Goal: Transaction & Acquisition: Purchase product/service

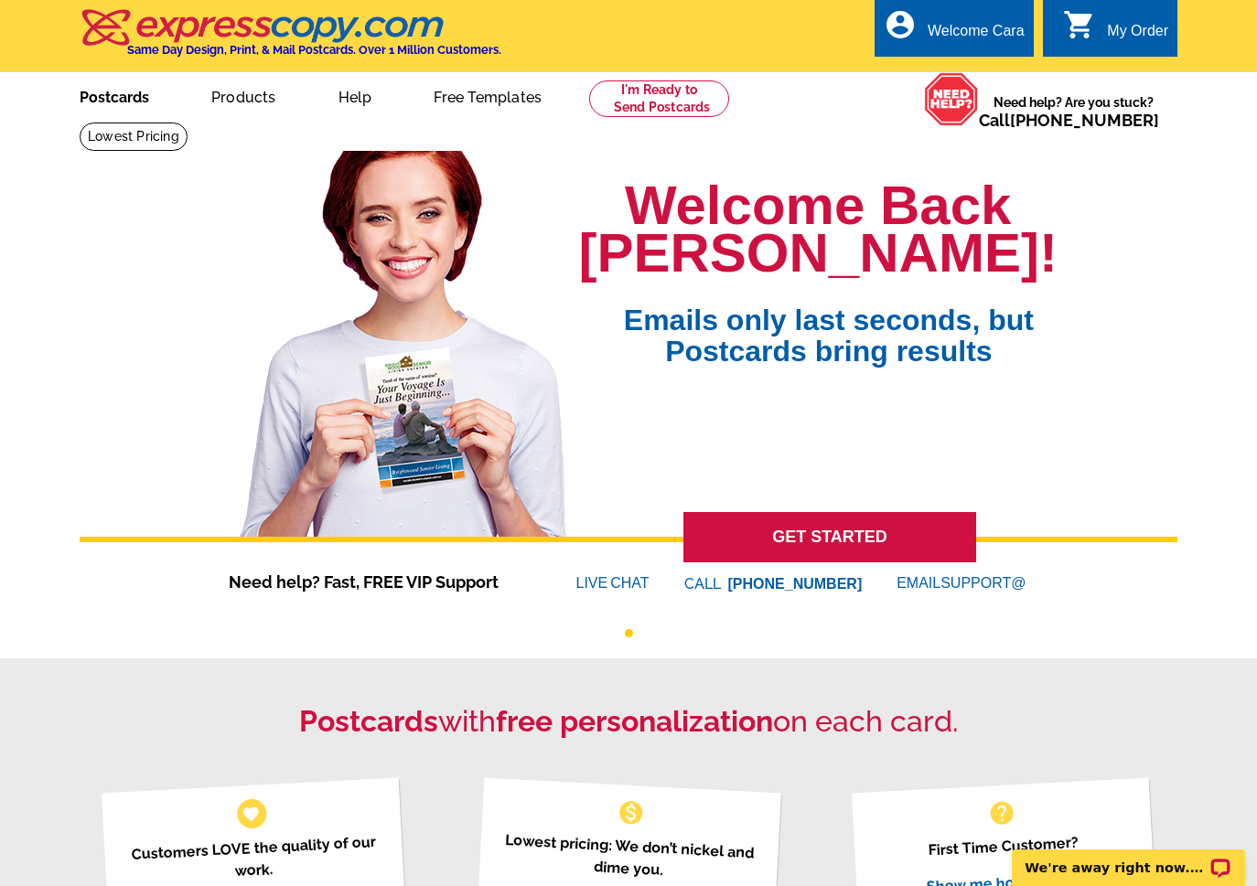
click at [109, 87] on link "Postcards" at bounding box center [114, 95] width 128 height 43
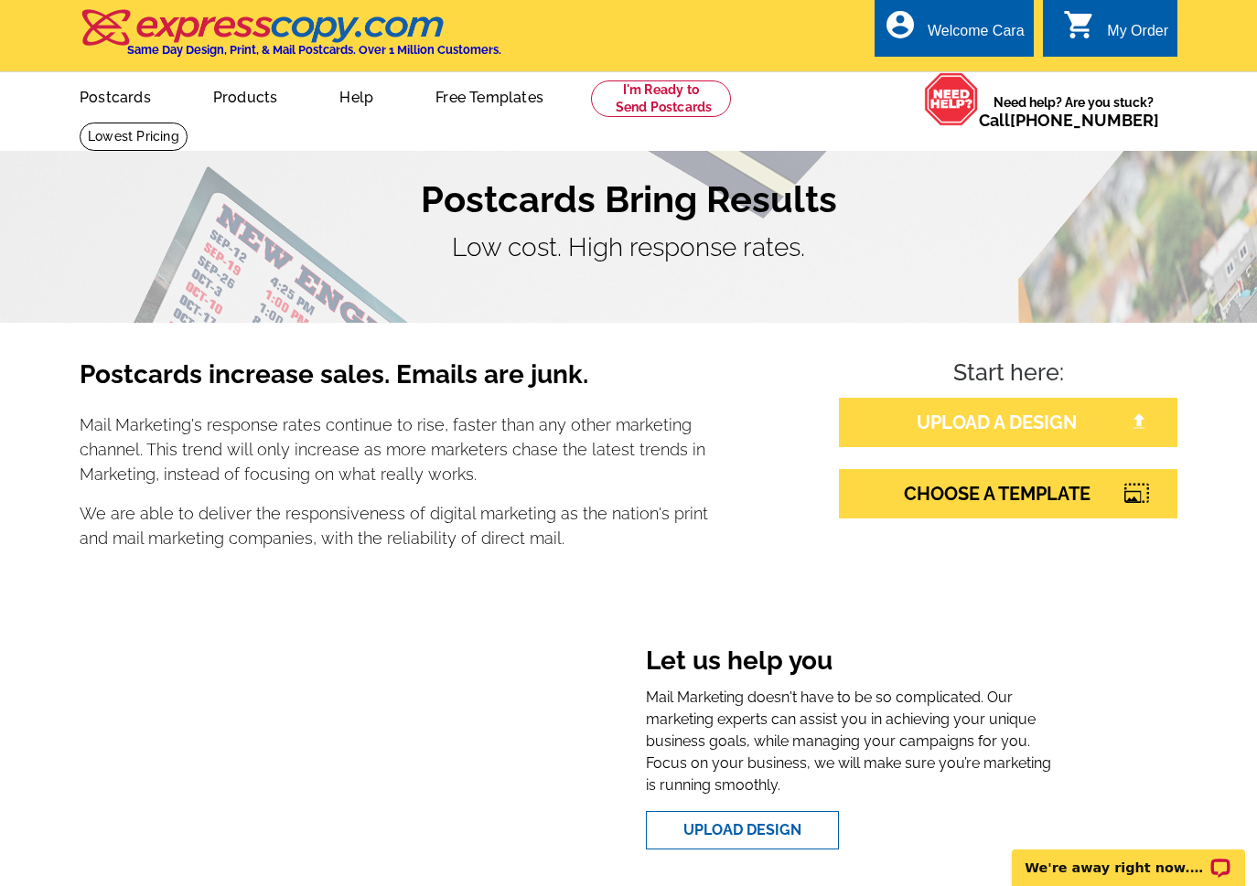
click at [987, 415] on link "UPLOAD A DESIGN" at bounding box center [1008, 422] width 338 height 49
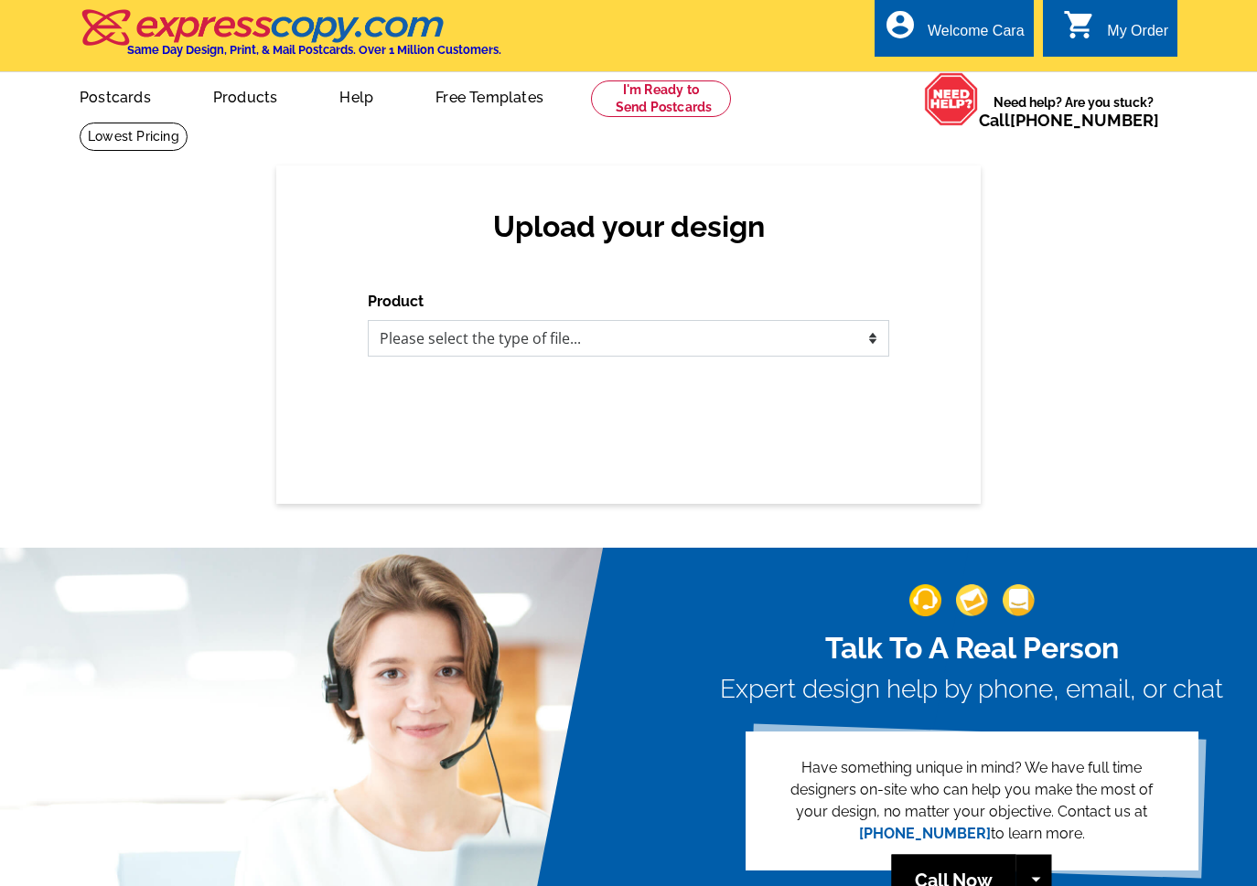
click at [809, 349] on select "Please select the type of file... Postcards Business Cards Letters and flyers G…" at bounding box center [628, 338] width 521 height 37
select select "1"
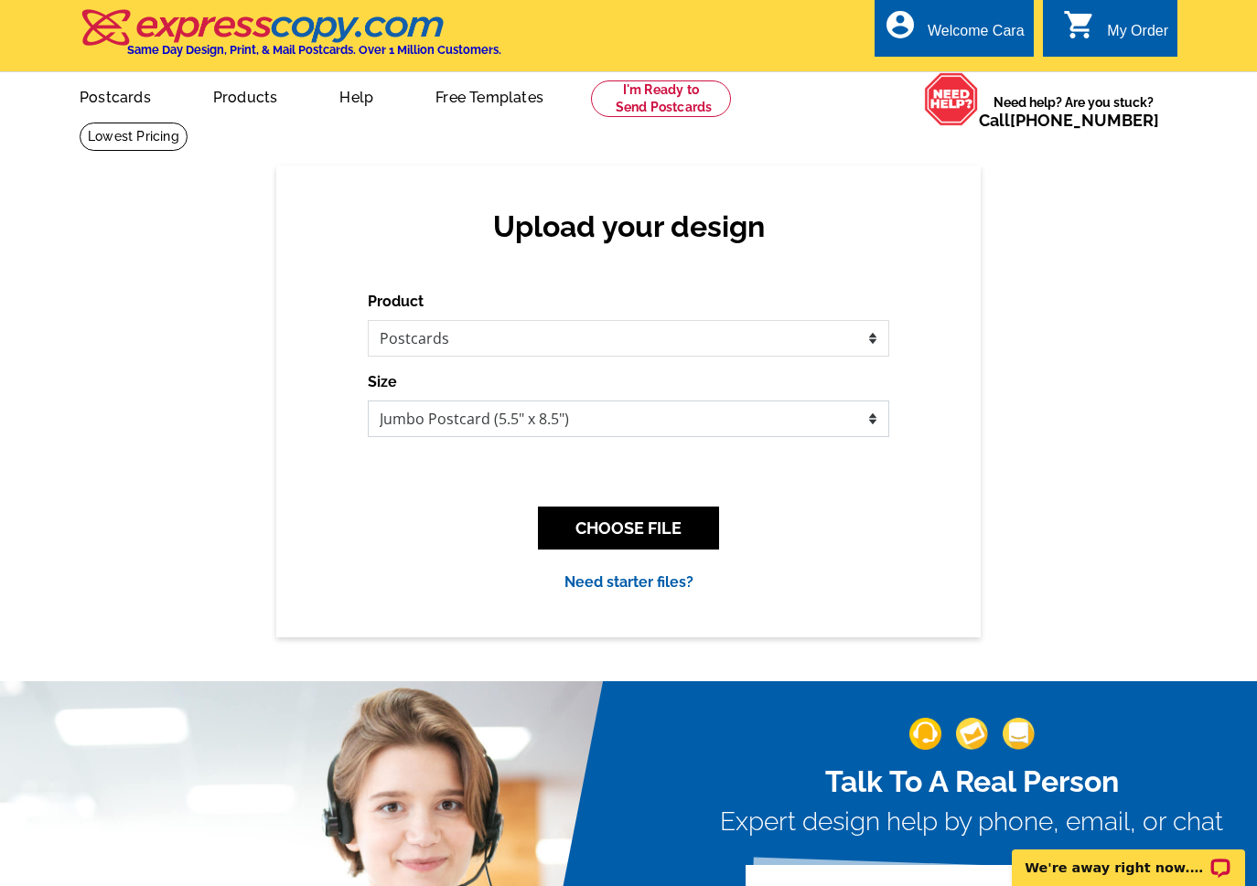
click at [423, 408] on select "Jumbo Postcard (5.5" x 8.5") Regular Postcard (4.25" x 5.6") Panoramic Postcard…" at bounding box center [628, 419] width 521 height 37
select select "1"
click at [580, 522] on button "CHOOSE FILE" at bounding box center [628, 528] width 181 height 43
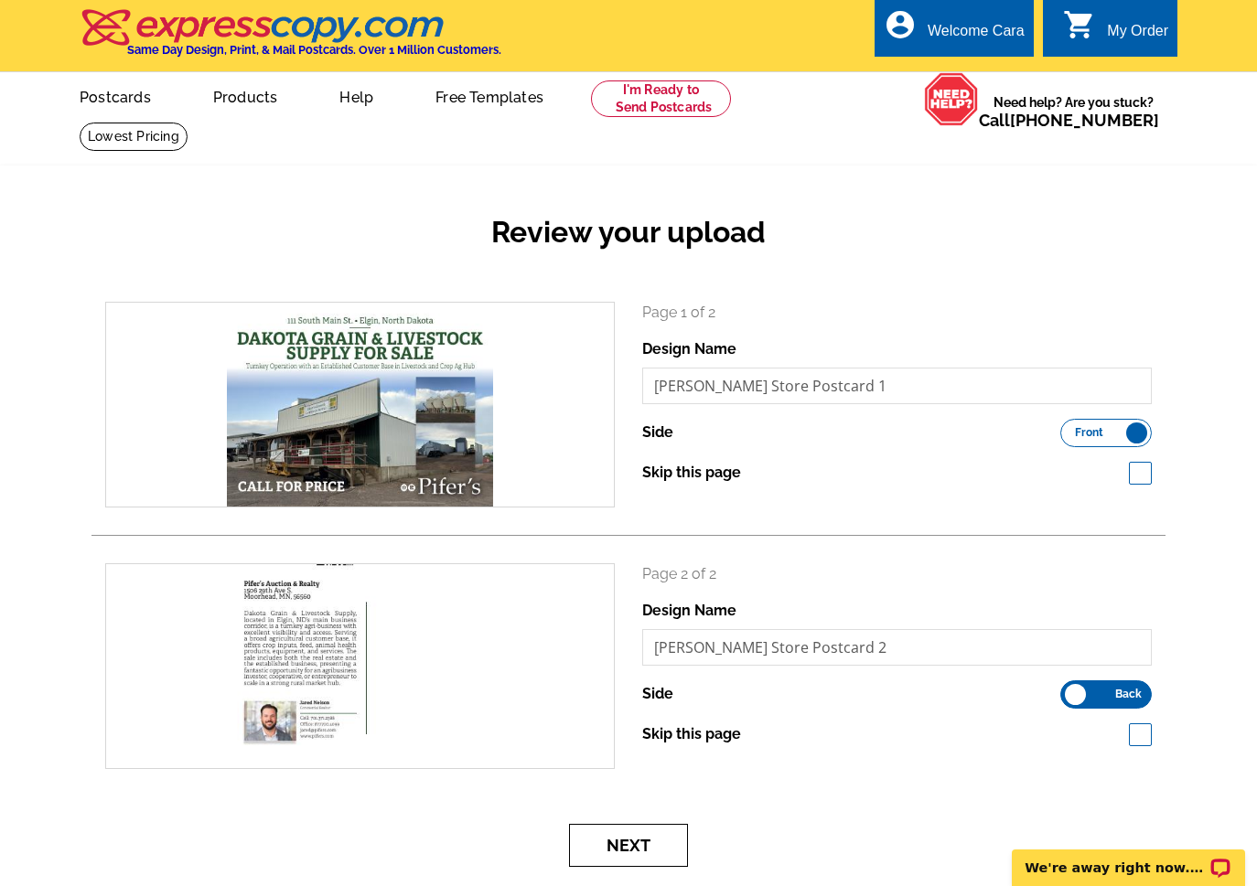
click at [648, 834] on button "Next" at bounding box center [628, 845] width 119 height 43
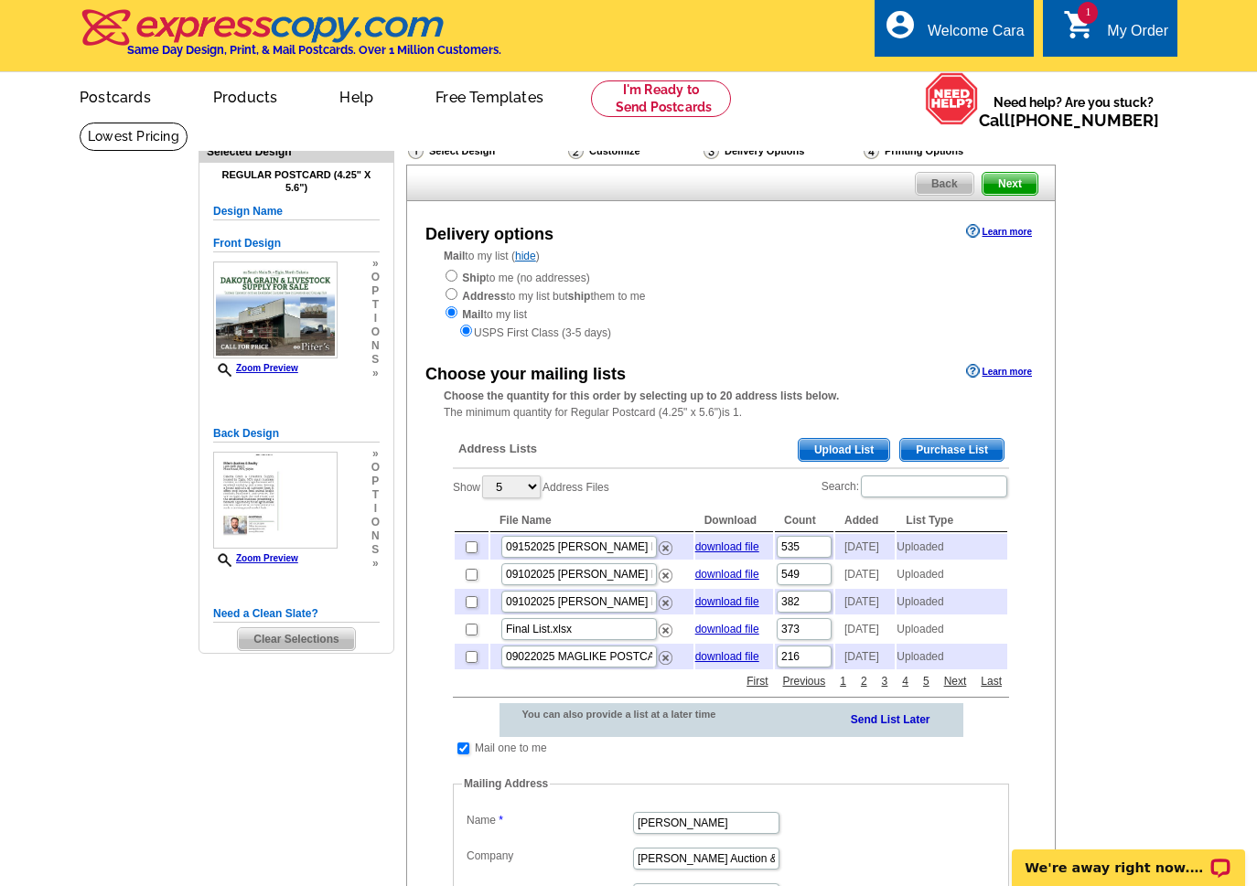
click at [863, 449] on span "Upload List" at bounding box center [844, 450] width 91 height 22
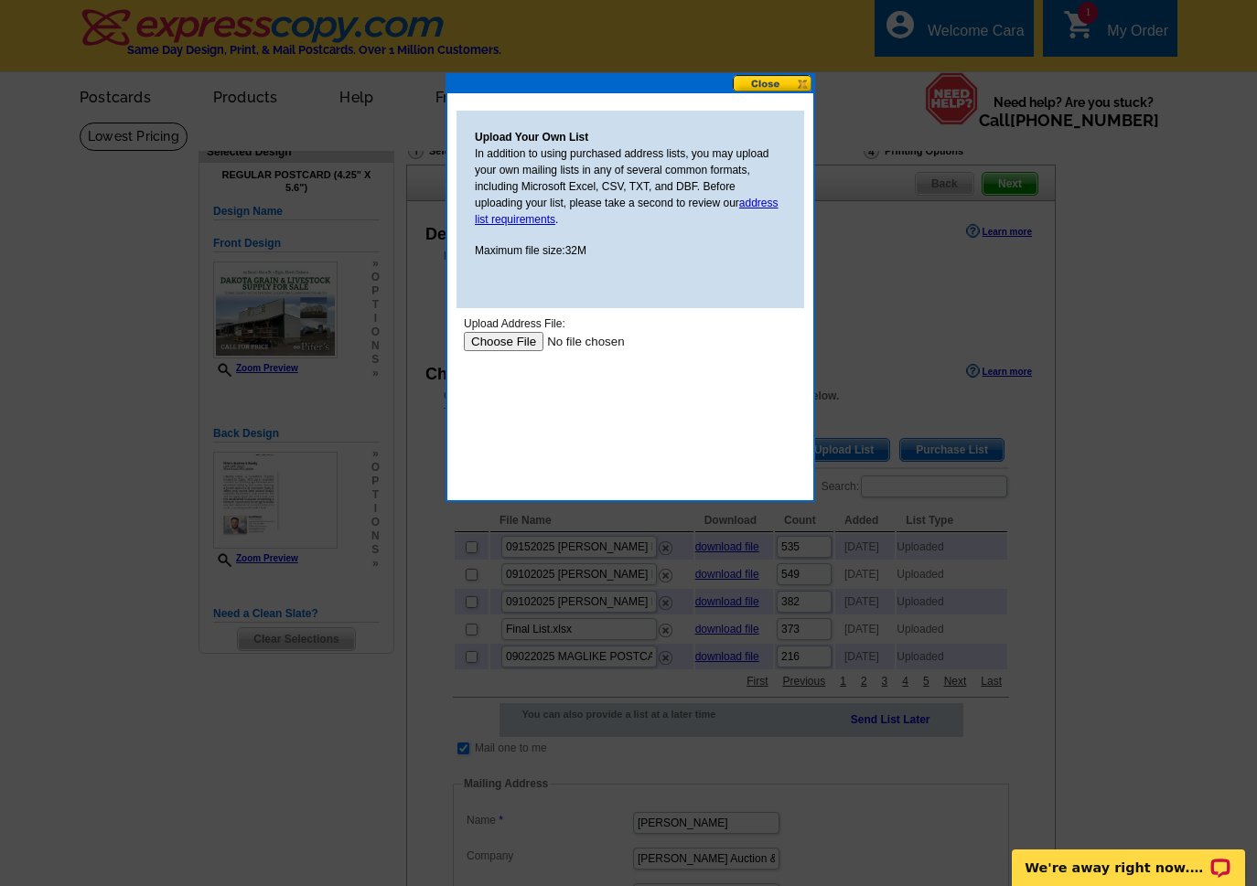
click at [503, 338] on input "file" at bounding box center [579, 341] width 231 height 19
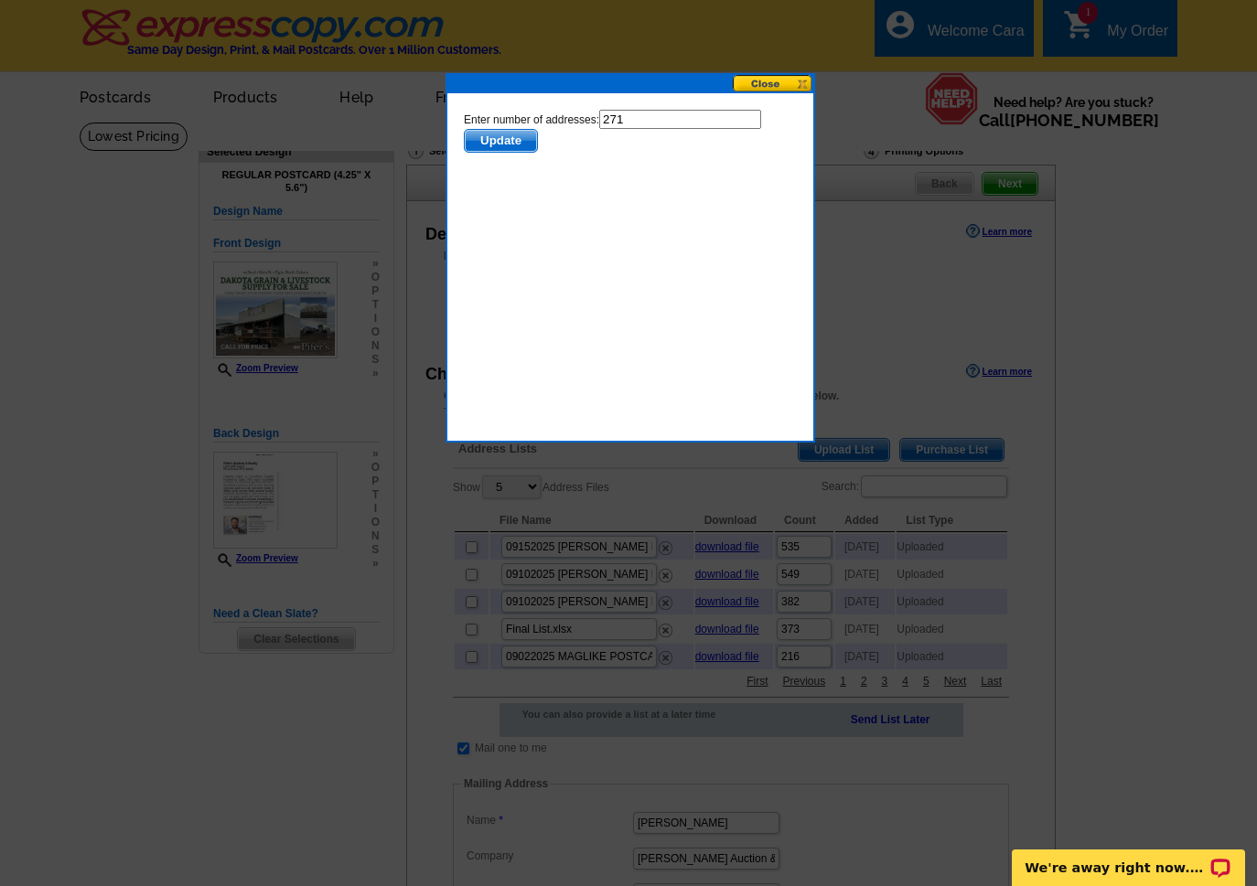
click at [682, 116] on input "271" at bounding box center [680, 119] width 162 height 19
type input "270"
click at [480, 134] on span "Update" at bounding box center [501, 141] width 72 height 22
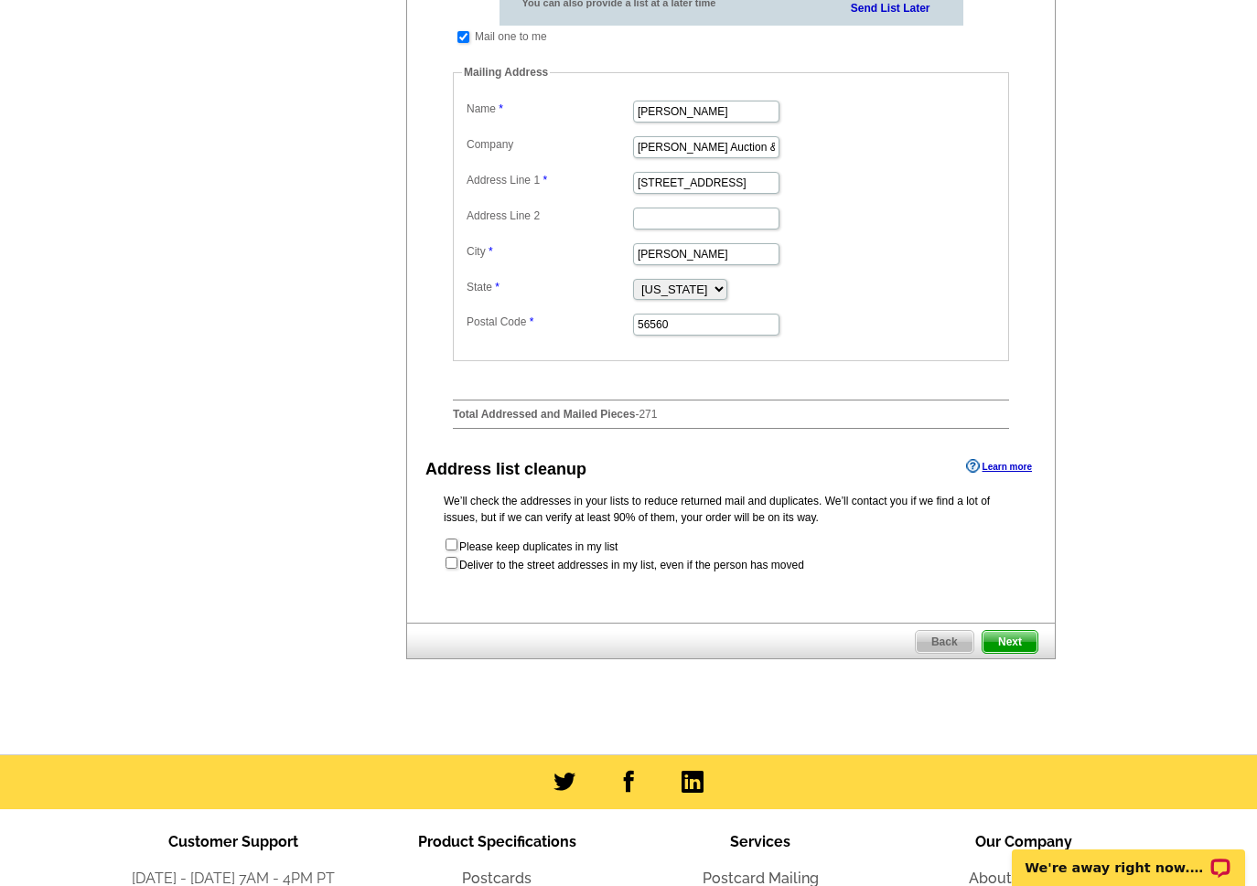
scroll to position [715, 0]
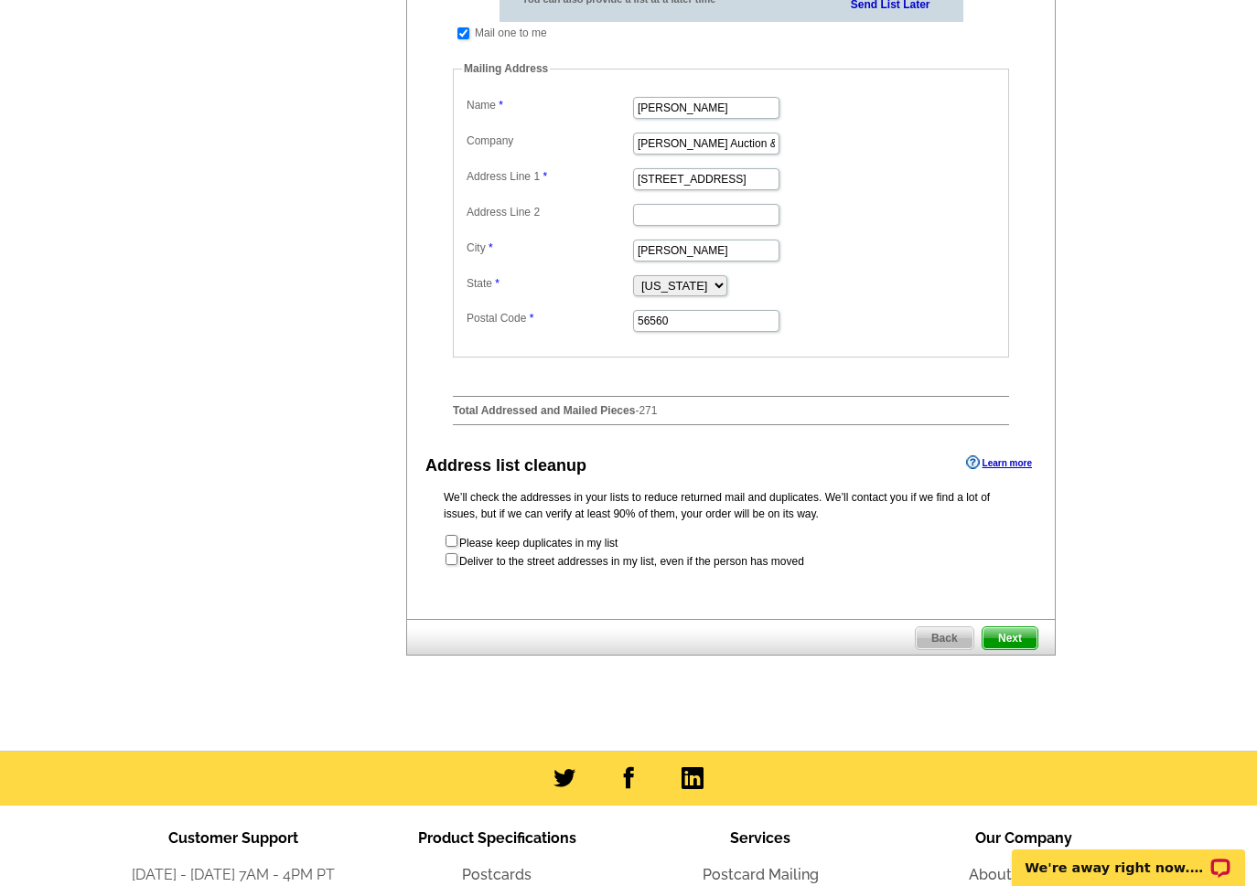
click at [1004, 649] on span "Next" at bounding box center [1009, 638] width 55 height 22
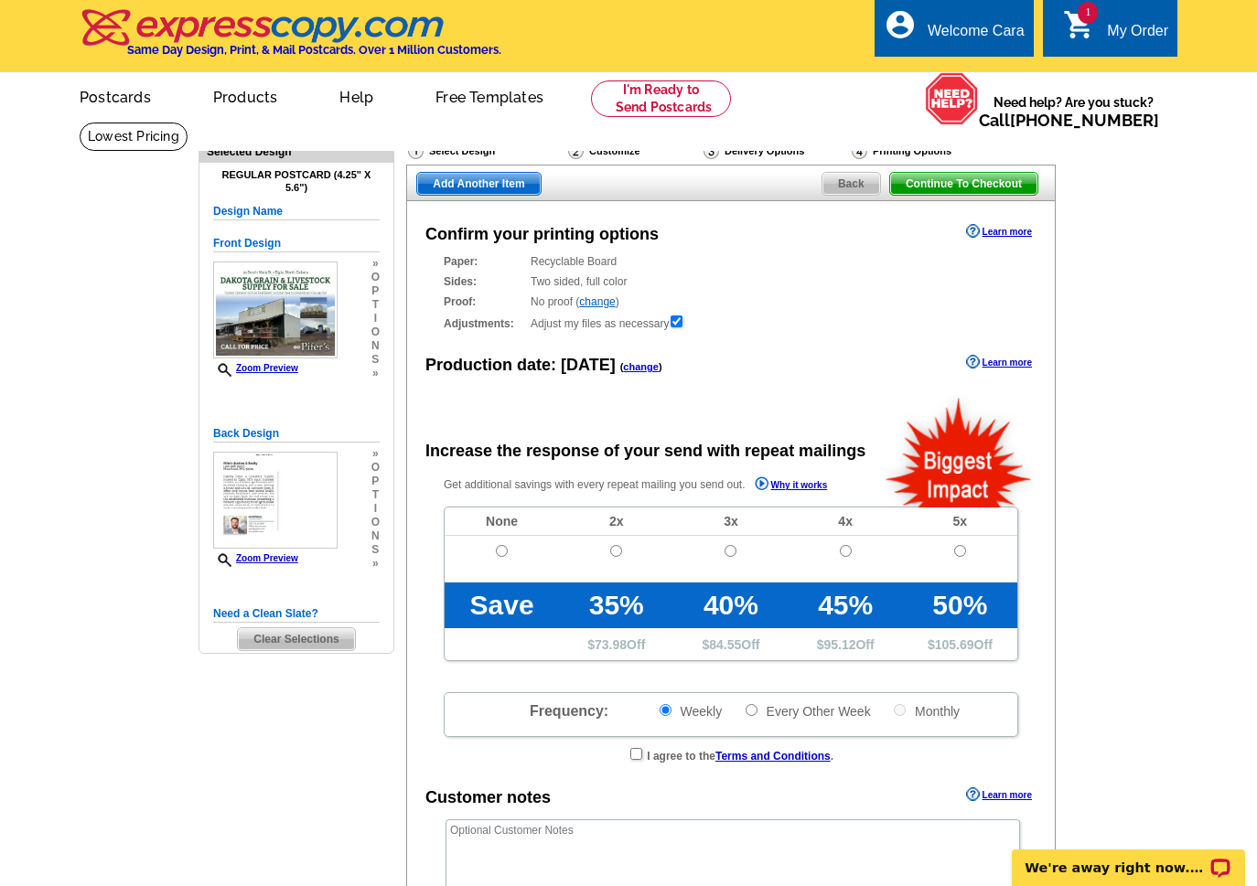
radio input "false"
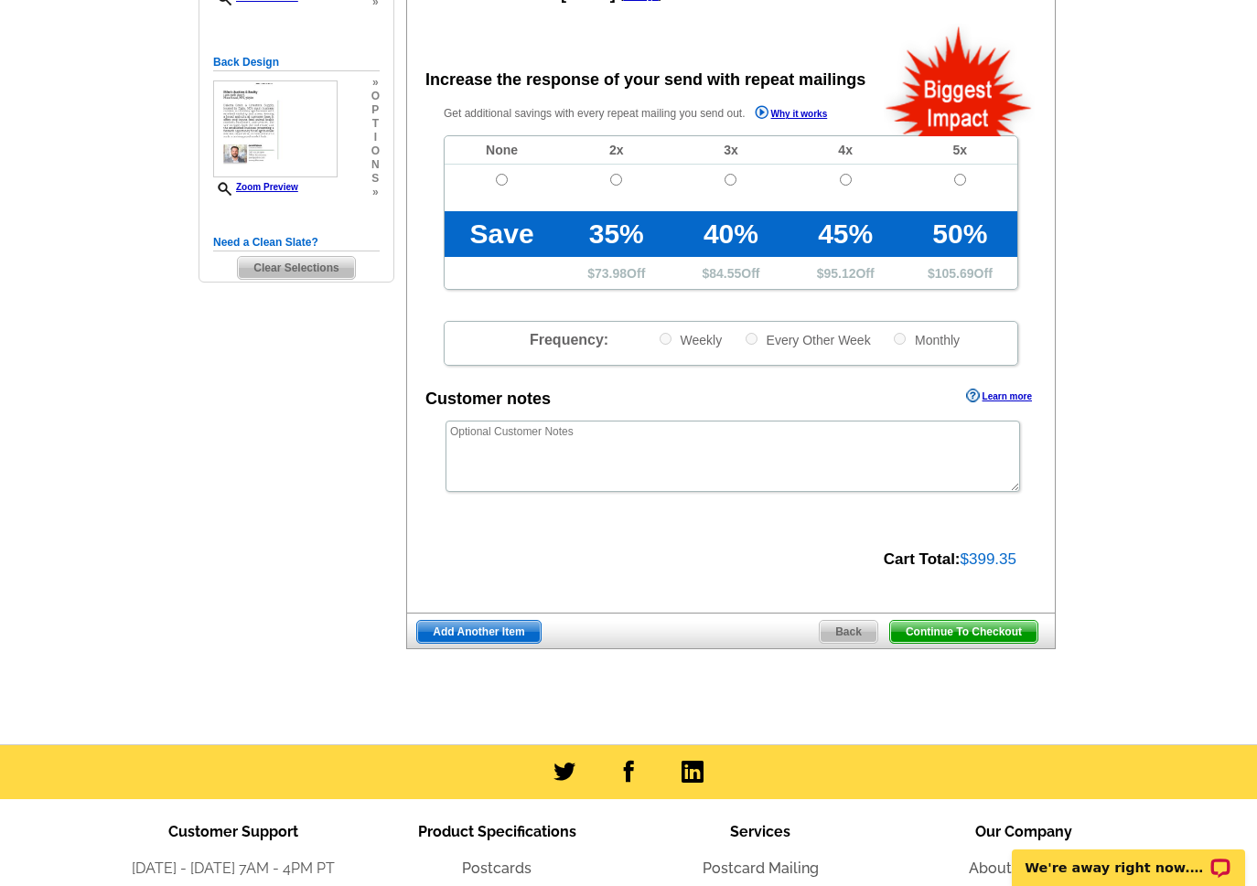
scroll to position [388, 0]
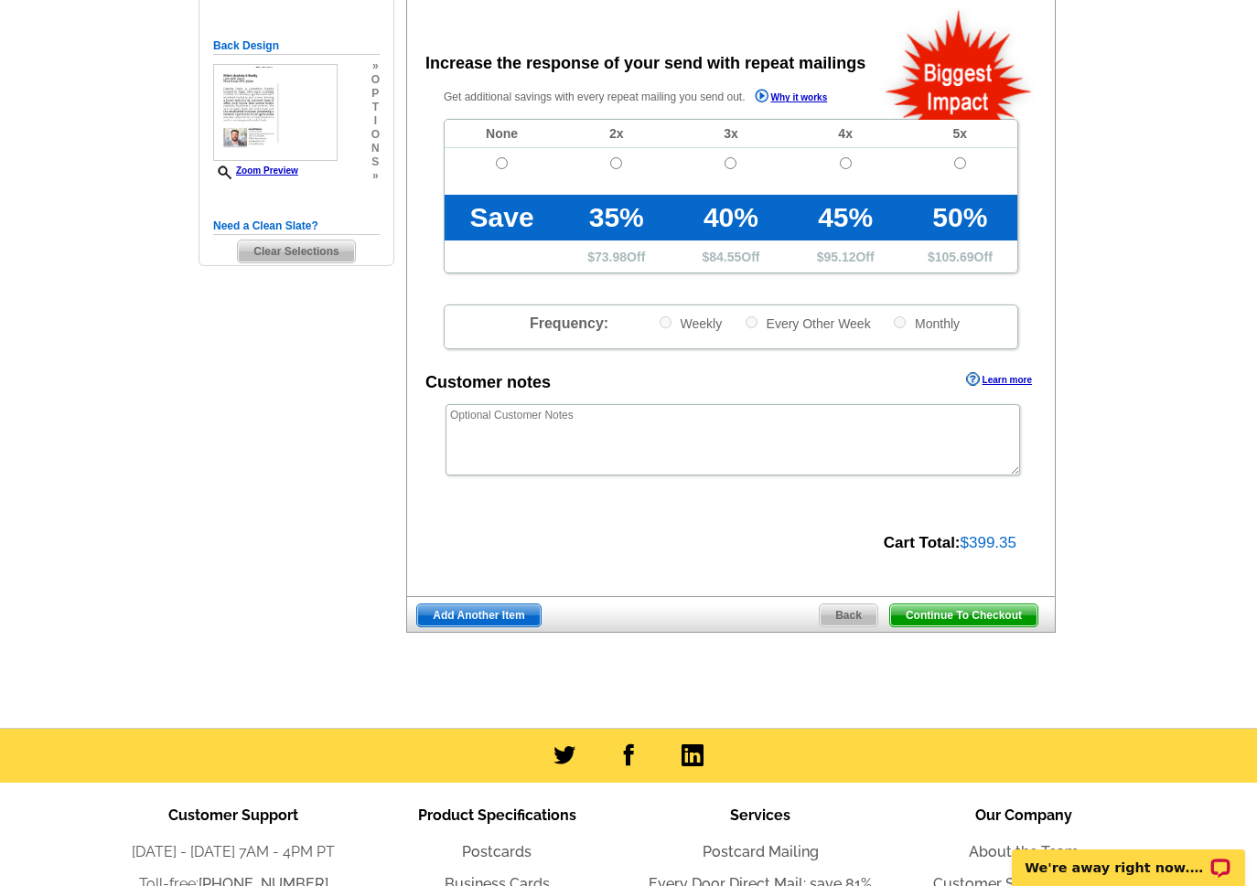
click at [913, 617] on span "Continue To Checkout" at bounding box center [963, 616] width 147 height 22
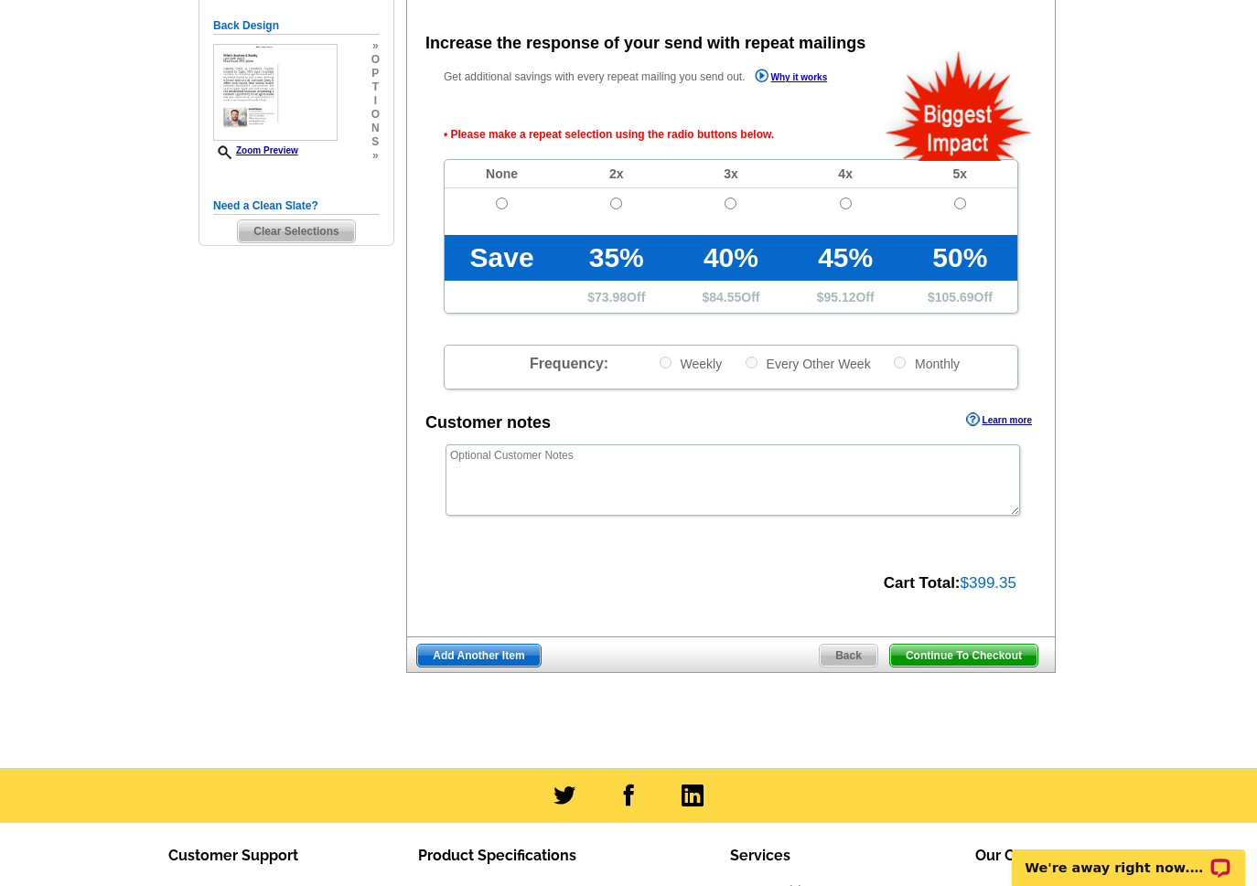
scroll to position [408, 0]
click at [499, 203] on input "radio" at bounding box center [502, 204] width 12 height 12
radio input "true"
click at [970, 655] on span "Continue To Checkout" at bounding box center [963, 656] width 147 height 22
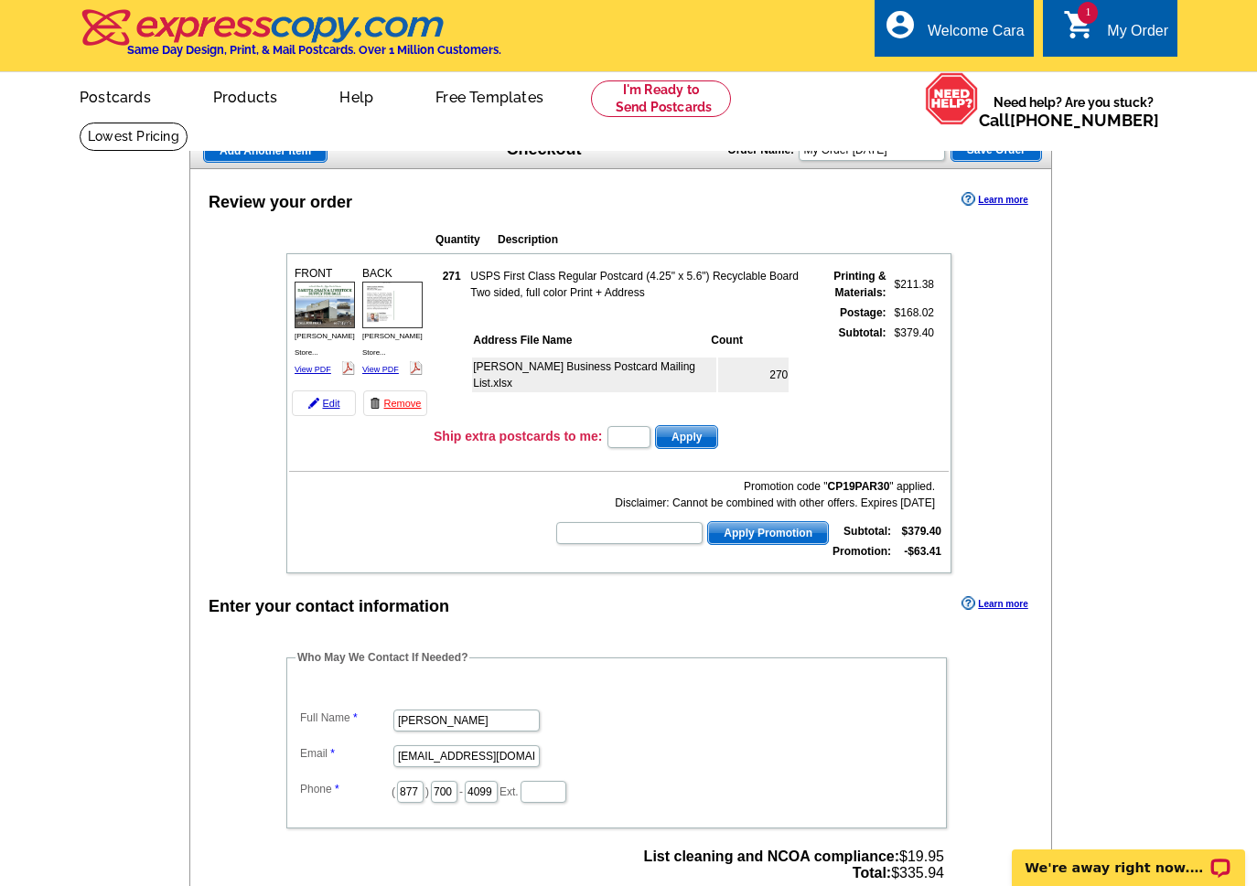
scroll to position [384, 0]
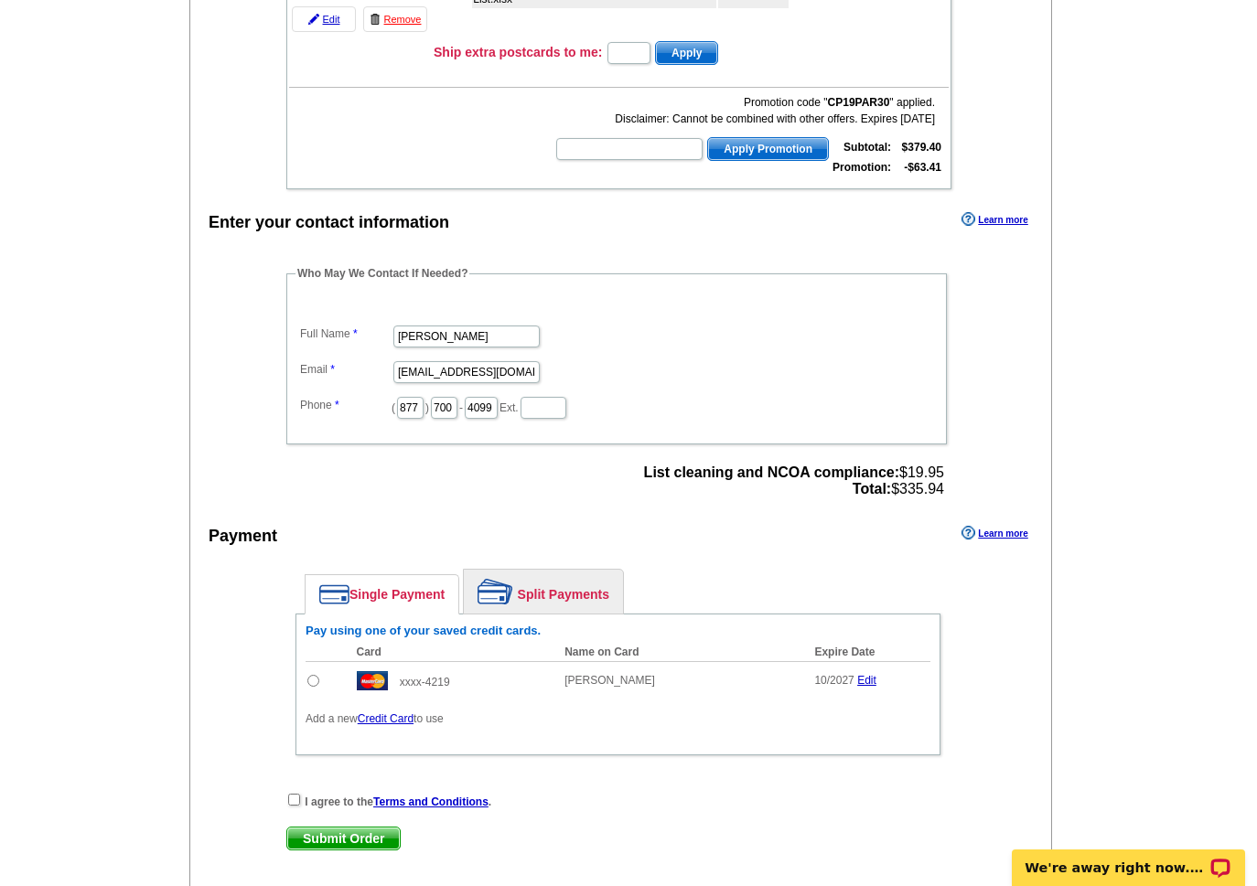
click at [311, 681] on input "radio" at bounding box center [313, 681] width 12 height 12
radio input "true"
click at [295, 798] on input "checkbox" at bounding box center [294, 800] width 12 height 12
checkbox input "true"
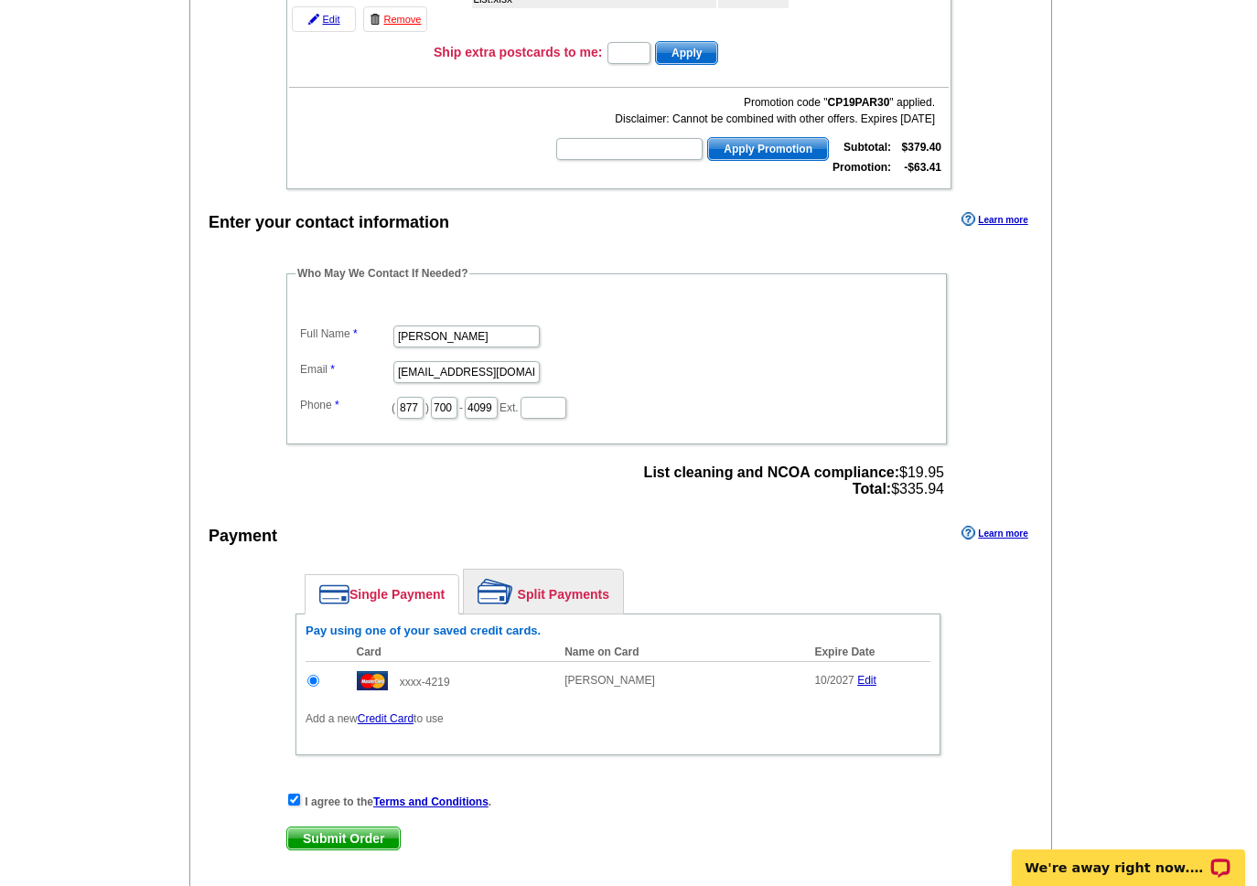
click at [312, 837] on span "Submit Order" at bounding box center [343, 839] width 113 height 22
